Goal: Information Seeking & Learning: Learn about a topic

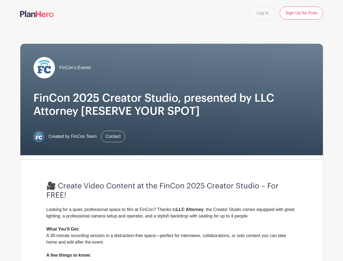
click at [171, 130] on div "FinCon's Events FinCon 2025 Creator Studio, presented by LLC Attorney [RESERVE …" at bounding box center [171, 99] width 302 height 111
click at [171, 143] on div "FinCon's Events FinCon 2025 Creator Studio, presented by LLC Attorney [RESERVE …" at bounding box center [171, 99] width 302 height 111
